Goal: Task Accomplishment & Management: Use online tool/utility

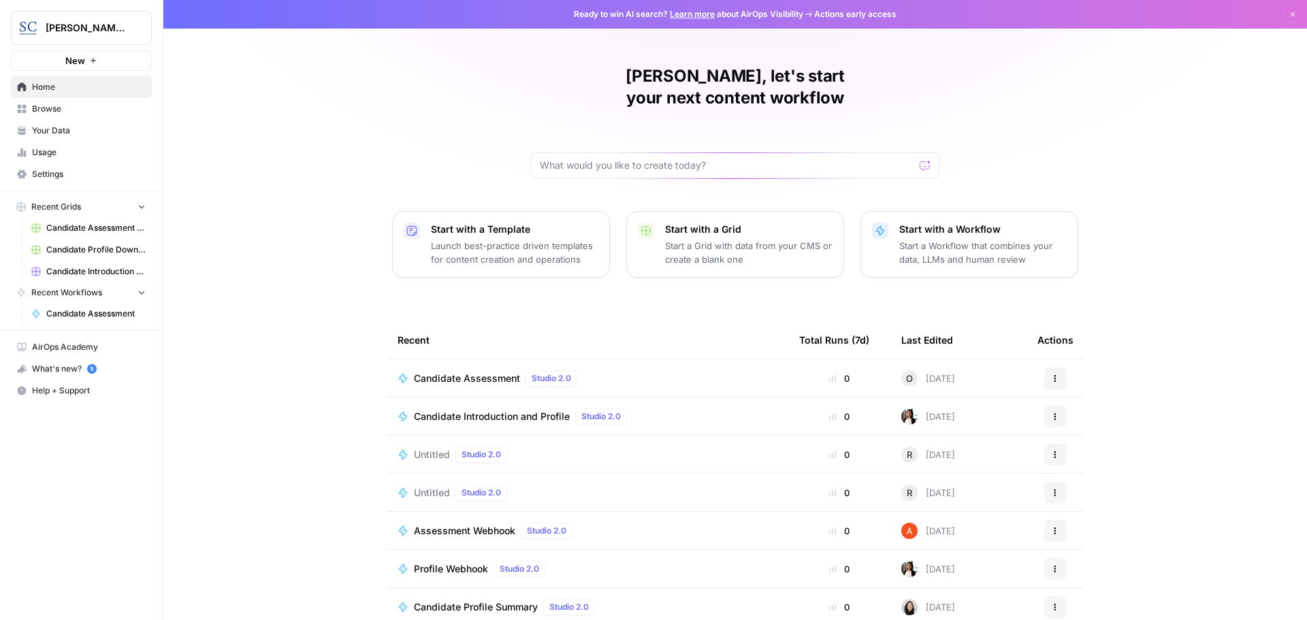
click at [445, 372] on span "Candidate Assessment" at bounding box center [467, 379] width 106 height 14
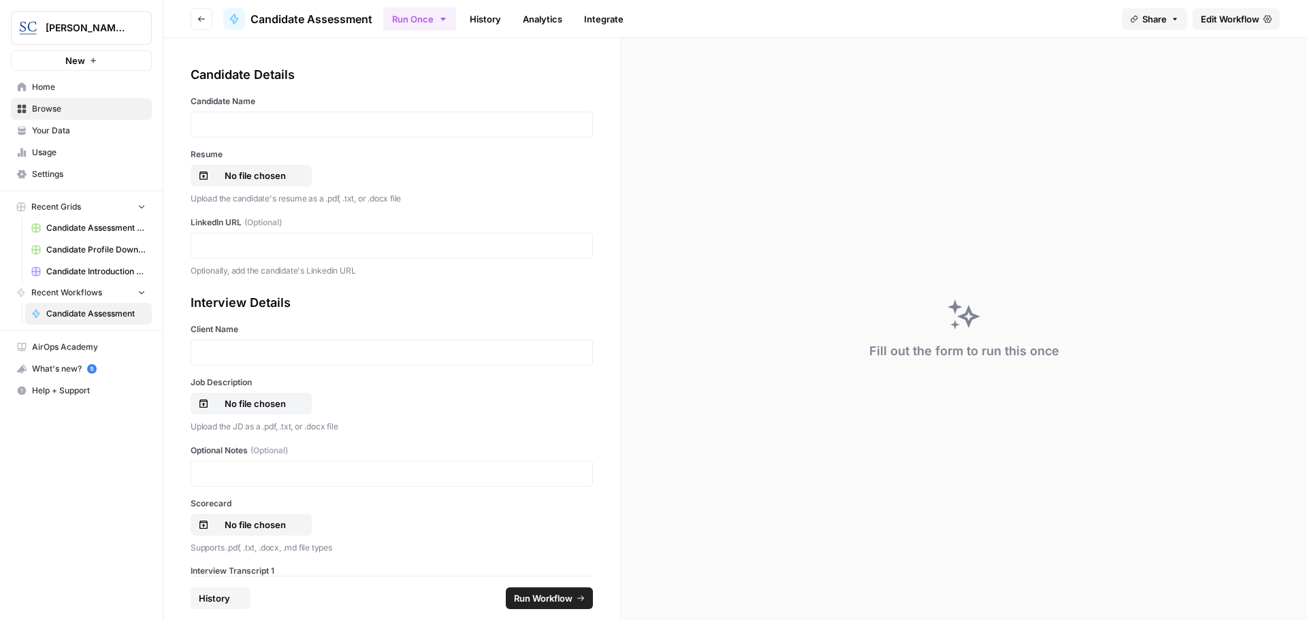
click at [261, 114] on div at bounding box center [392, 125] width 402 height 26
click at [257, 120] on p at bounding box center [391, 125] width 385 height 14
click at [246, 172] on p "No file chosen" at bounding box center [255, 176] width 87 height 14
click at [221, 246] on p at bounding box center [391, 246] width 385 height 14
click at [208, 344] on div at bounding box center [392, 353] width 402 height 26
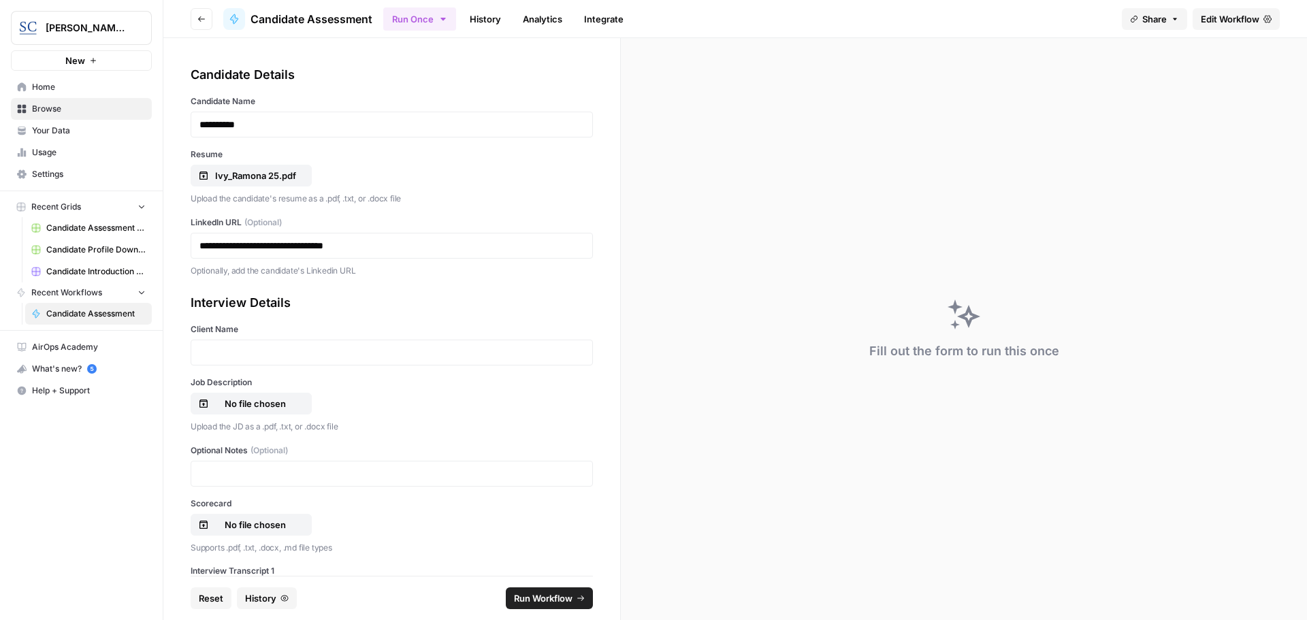
click at [208, 344] on div at bounding box center [392, 353] width 402 height 26
click at [210, 345] on div at bounding box center [392, 353] width 402 height 26
click at [216, 352] on p at bounding box center [391, 353] width 385 height 14
click at [357, 251] on p "**********" at bounding box center [386, 246] width 374 height 14
click at [248, 404] on p "No file chosen" at bounding box center [255, 404] width 87 height 14
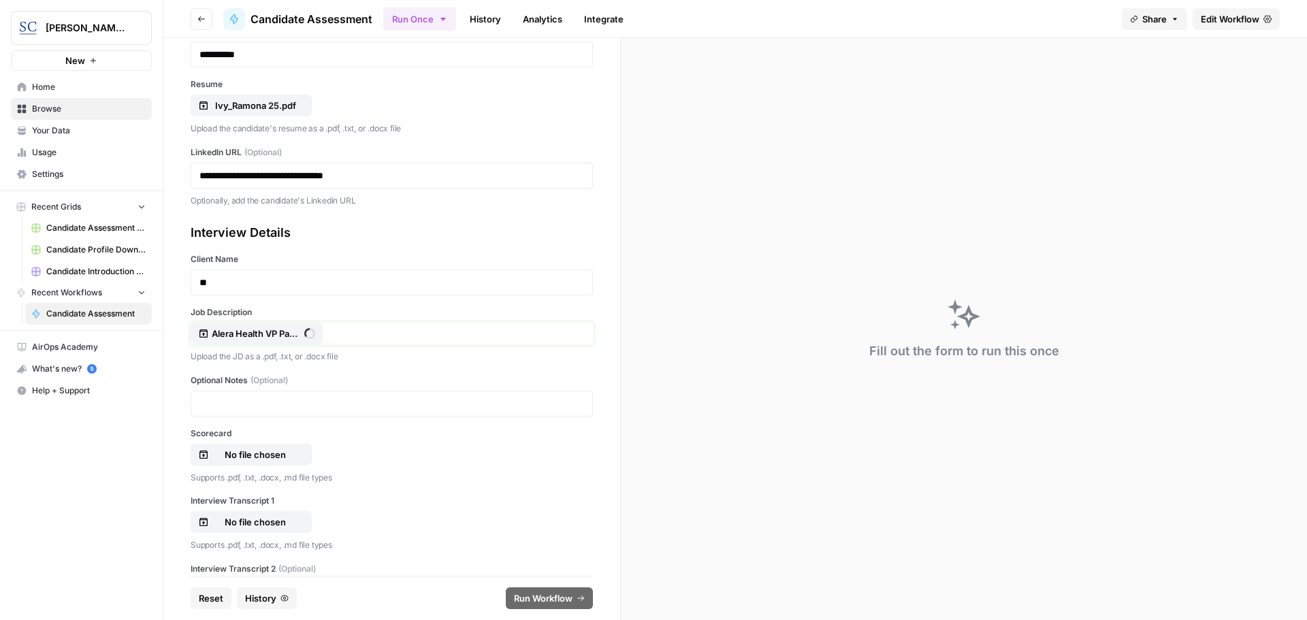
scroll to position [136, 0]
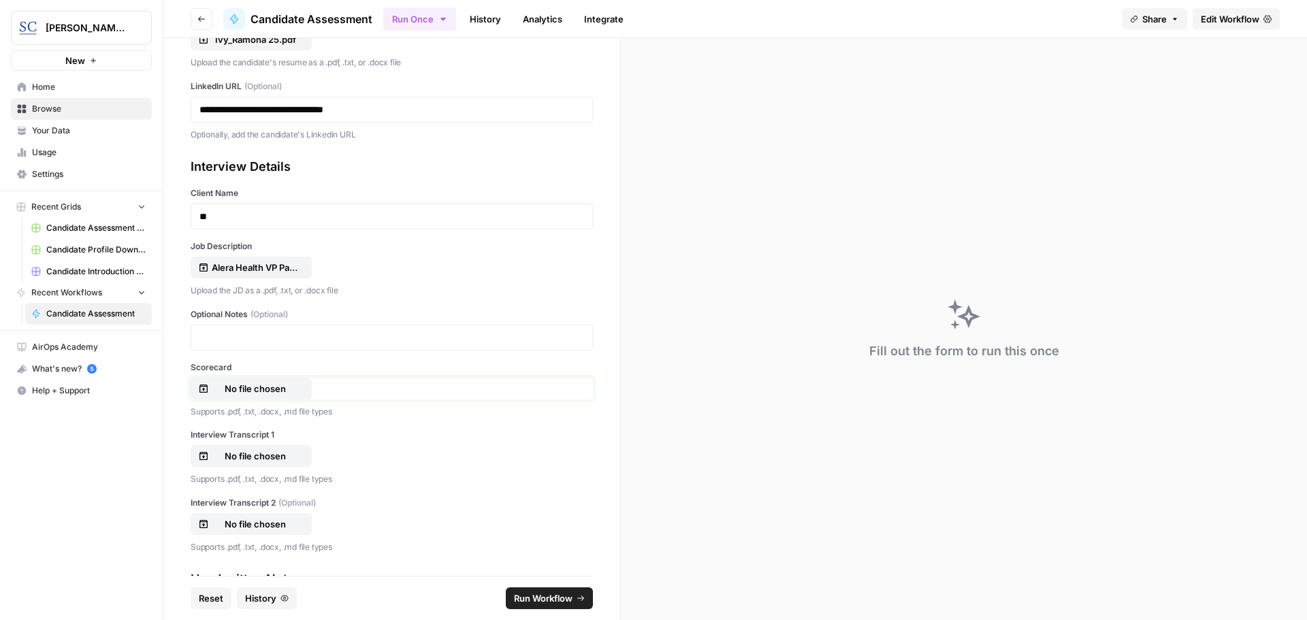
click at [260, 385] on p "No file chosen" at bounding box center [255, 389] width 87 height 14
click at [261, 451] on p "No file chosen" at bounding box center [255, 456] width 87 height 14
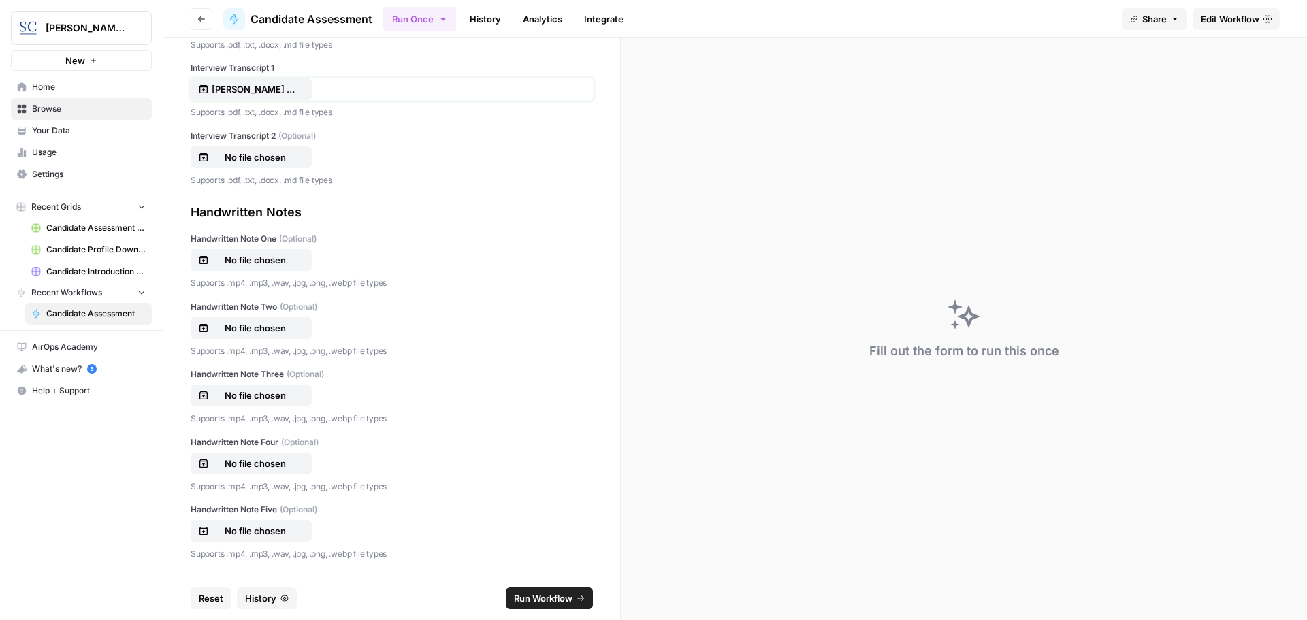
scroll to position [504, 0]
click at [244, 259] on p "No file chosen" at bounding box center [255, 259] width 87 height 14
click at [538, 596] on span "Run Workflow" at bounding box center [543, 599] width 59 height 14
click at [1291, 543] on icon "close" at bounding box center [1288, 548] width 10 height 11
click at [278, 261] on p "[PERSON_NAME] [GEOGRAPHIC_DATA] 2.m4a" at bounding box center [255, 259] width 87 height 14
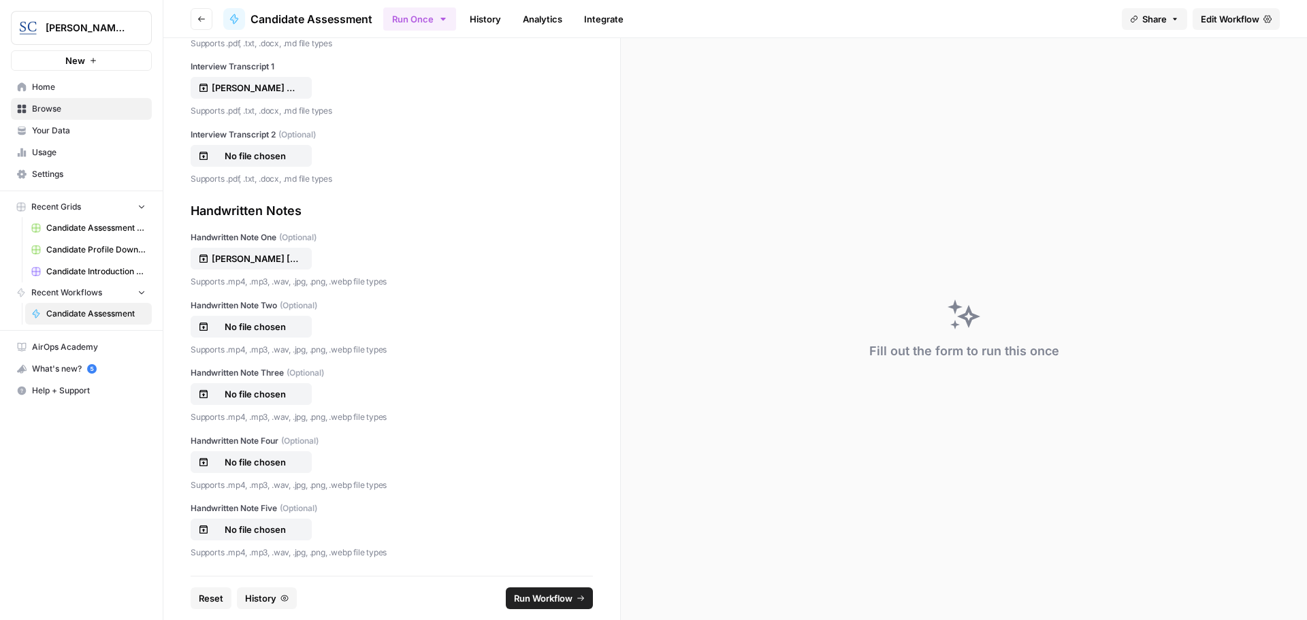
click at [339, 261] on div "[PERSON_NAME] [GEOGRAPHIC_DATA] 2.m4a" at bounding box center [392, 259] width 402 height 22
drag, startPoint x: 216, startPoint y: 259, endPoint x: 391, endPoint y: 253, distance: 174.4
click at [391, 253] on div "[PERSON_NAME] [GEOGRAPHIC_DATA] 2.m4a" at bounding box center [392, 259] width 402 height 22
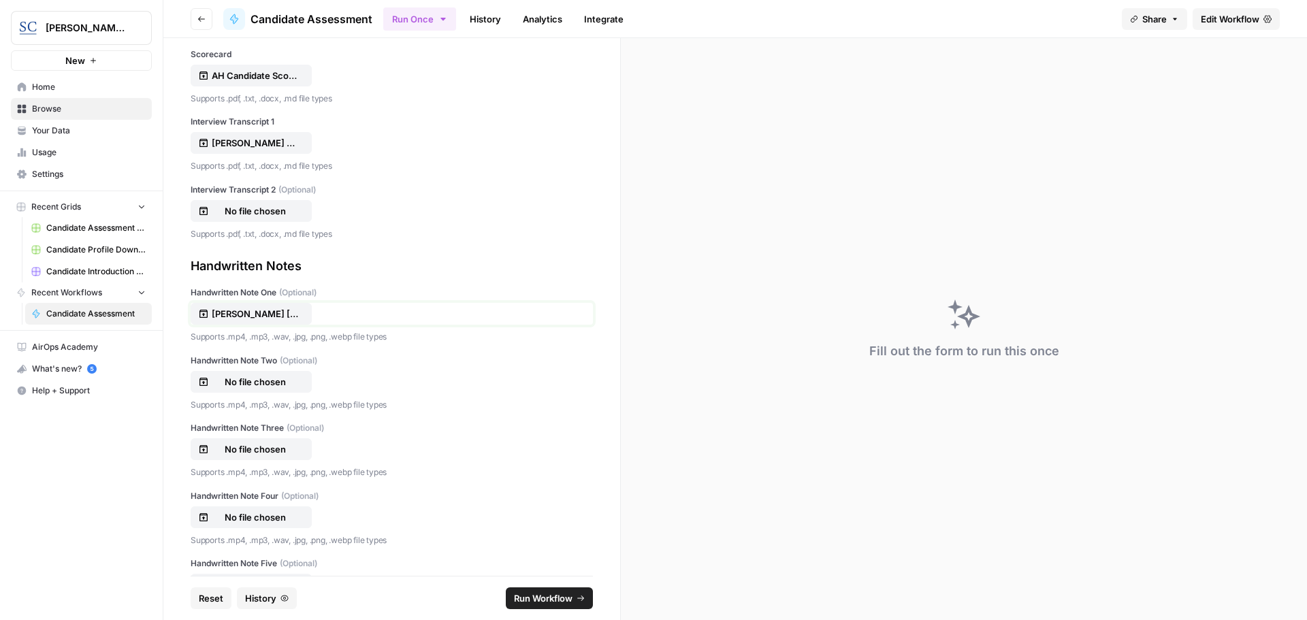
scroll to position [436, 0]
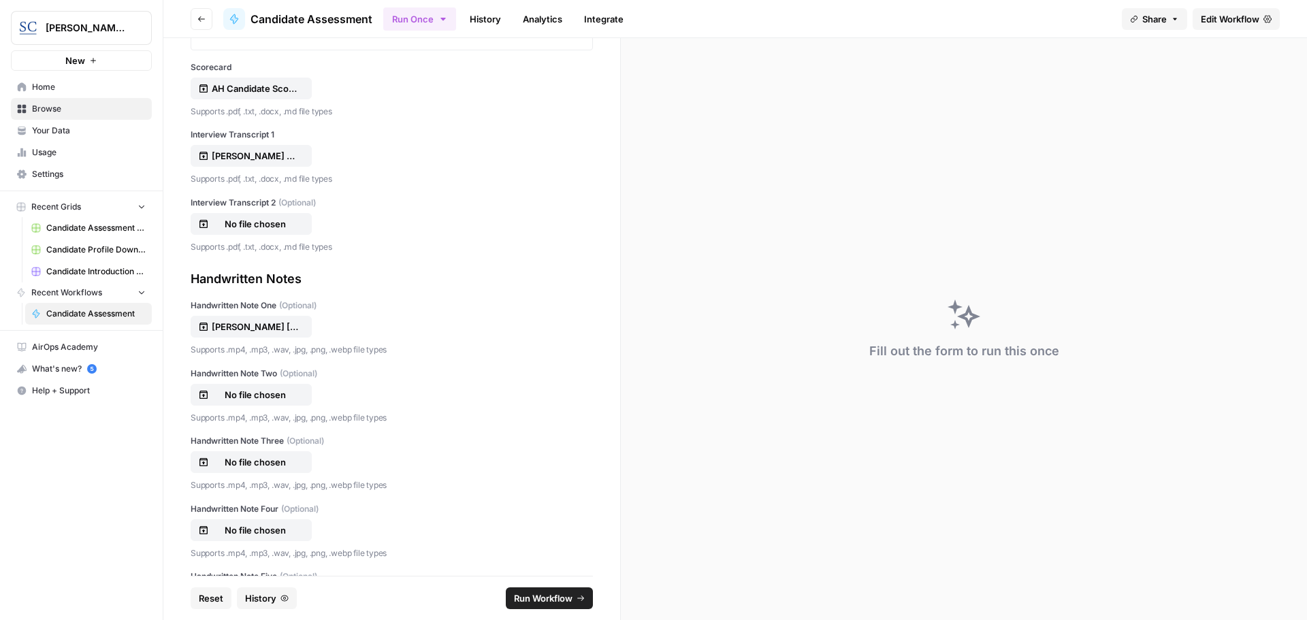
click at [385, 319] on div "[PERSON_NAME] [GEOGRAPHIC_DATA] 2.m4a" at bounding box center [392, 327] width 402 height 22
click at [199, 598] on span "Reset" at bounding box center [211, 599] width 25 height 14
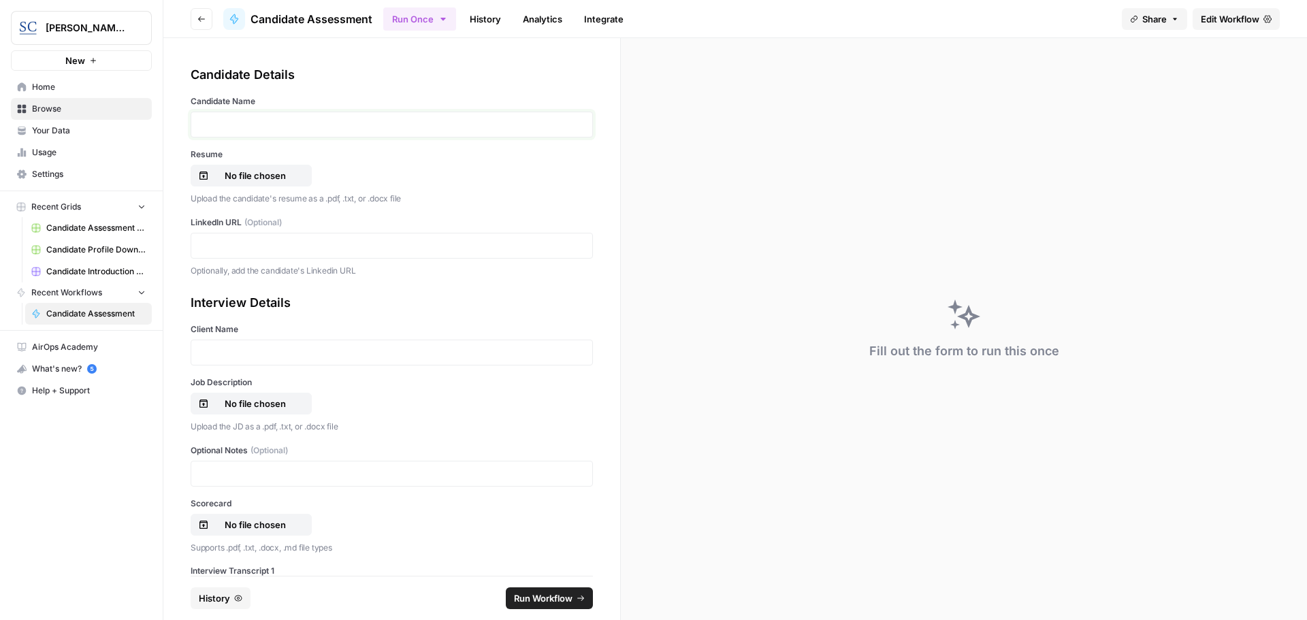
click at [235, 119] on p at bounding box center [391, 125] width 385 height 14
click at [259, 178] on p "No file chosen" at bounding box center [255, 176] width 87 height 14
click at [234, 244] on p at bounding box center [391, 246] width 385 height 14
click at [223, 349] on p at bounding box center [391, 353] width 385 height 14
click at [239, 402] on p "No file chosen" at bounding box center [255, 404] width 87 height 14
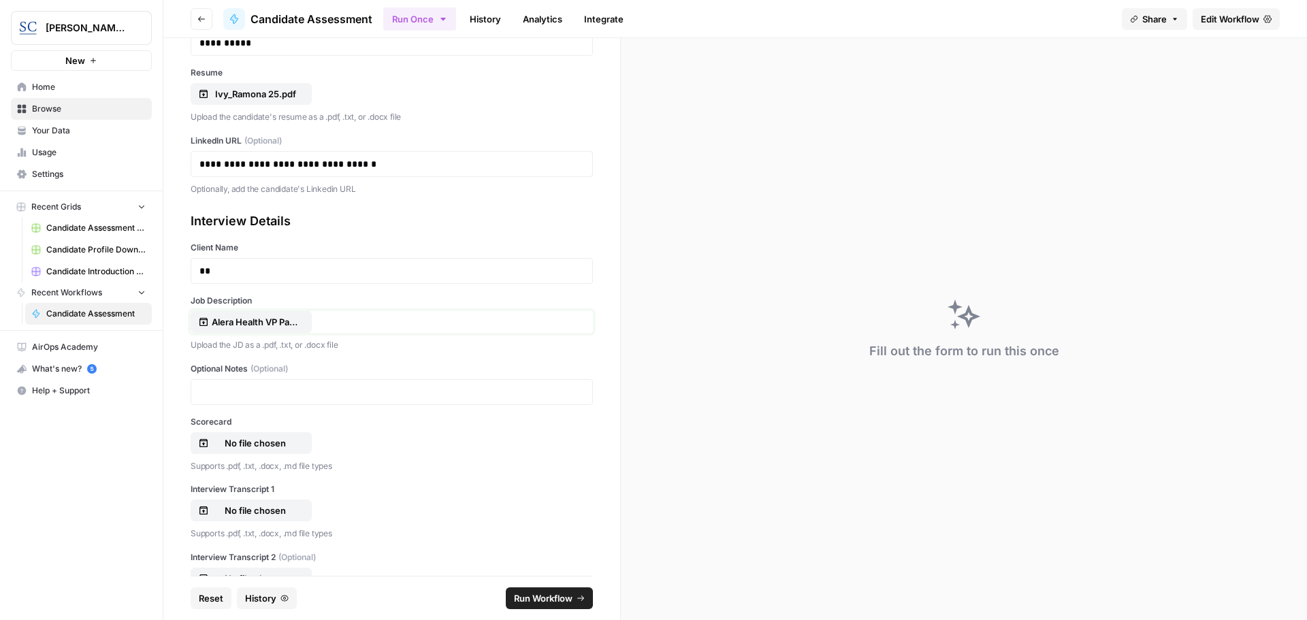
scroll to position [204, 0]
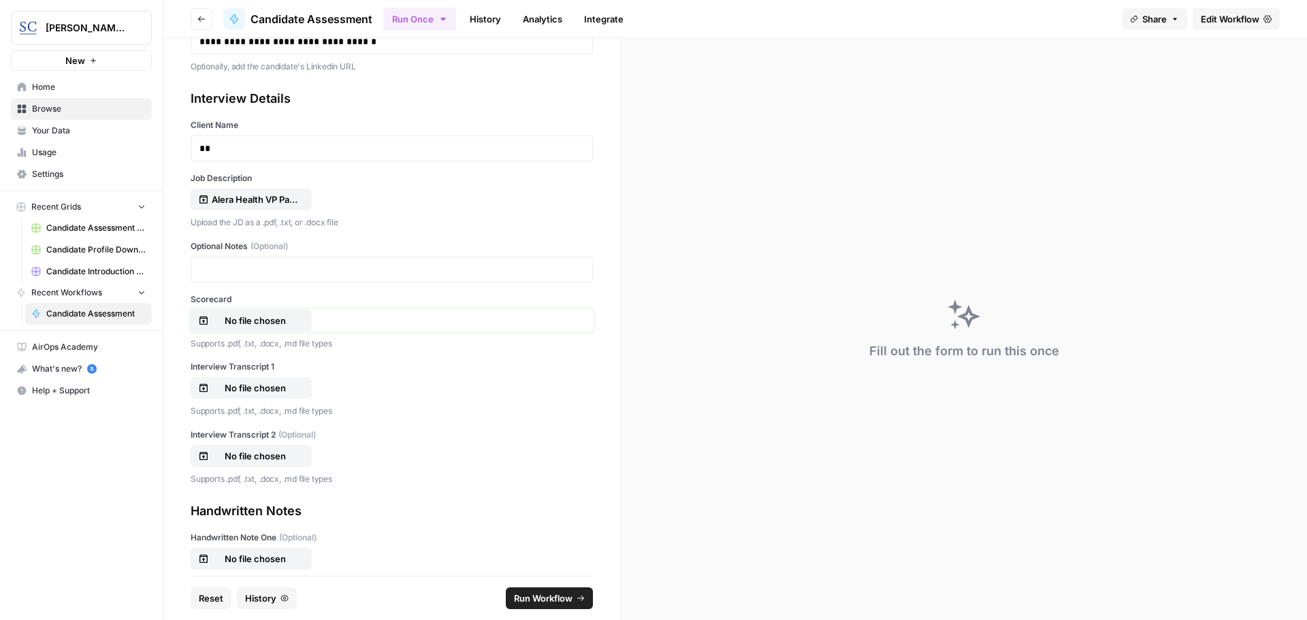
click at [245, 323] on p "No file chosen" at bounding box center [255, 321] width 87 height 14
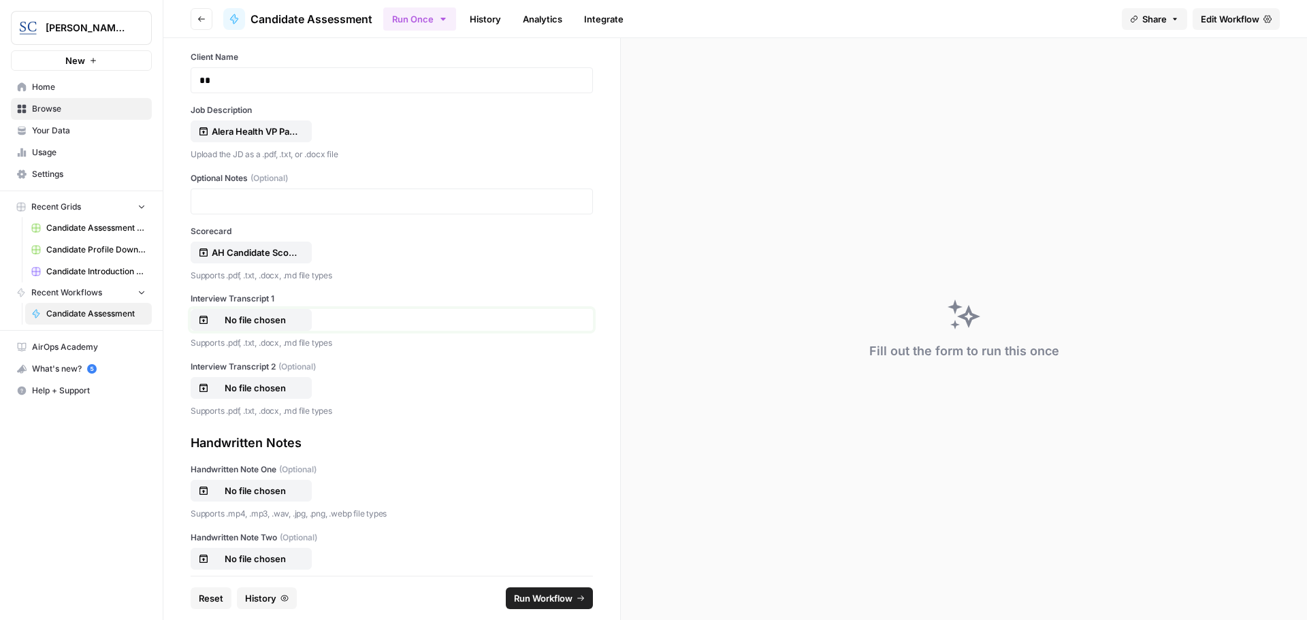
click at [257, 319] on p "No file chosen" at bounding box center [255, 320] width 87 height 14
click at [261, 489] on p "No file chosen" at bounding box center [255, 491] width 87 height 14
click at [543, 602] on span "Run Workflow" at bounding box center [543, 599] width 59 height 14
click at [246, 317] on p "[PERSON_NAME] Transcript.docx" at bounding box center [255, 320] width 87 height 14
click at [554, 592] on span "Run Workflow" at bounding box center [543, 599] width 59 height 14
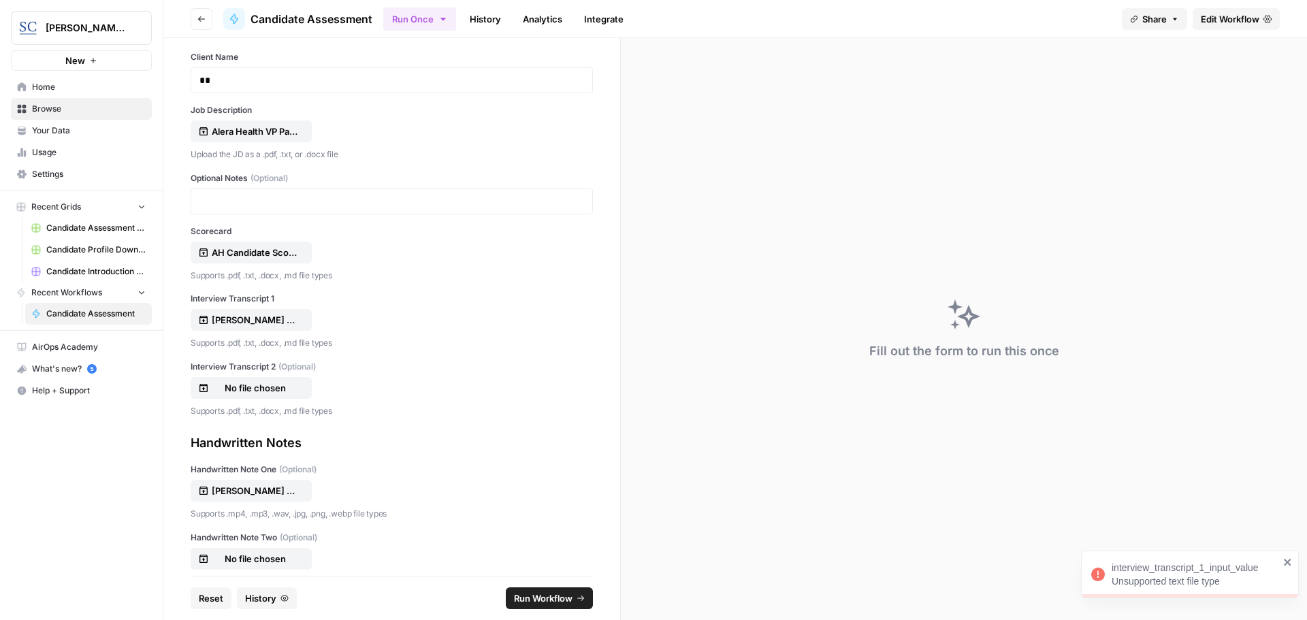
click at [1285, 562] on icon "close" at bounding box center [1288, 562] width 10 height 11
click at [210, 601] on span "Reset" at bounding box center [211, 599] width 25 height 14
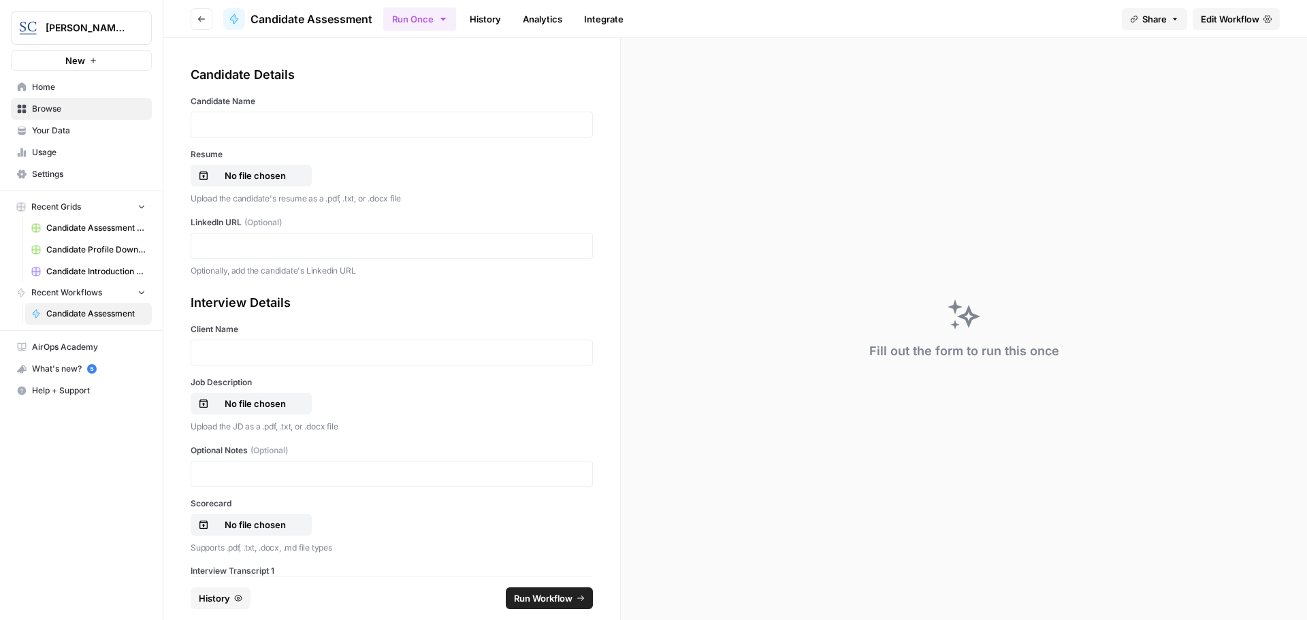
click at [53, 82] on span "Home" at bounding box center [89, 87] width 114 height 12
